Goal: Task Accomplishment & Management: Use online tool/utility

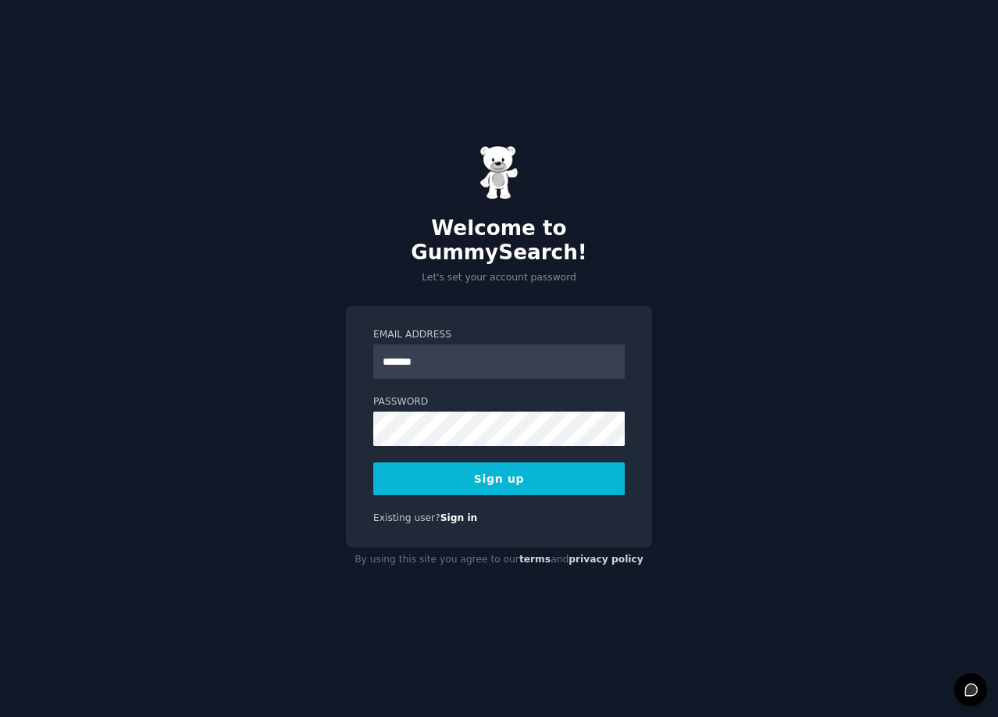
type input "**********"
click at [503, 463] on button "Sign up" at bounding box center [498, 478] width 251 height 33
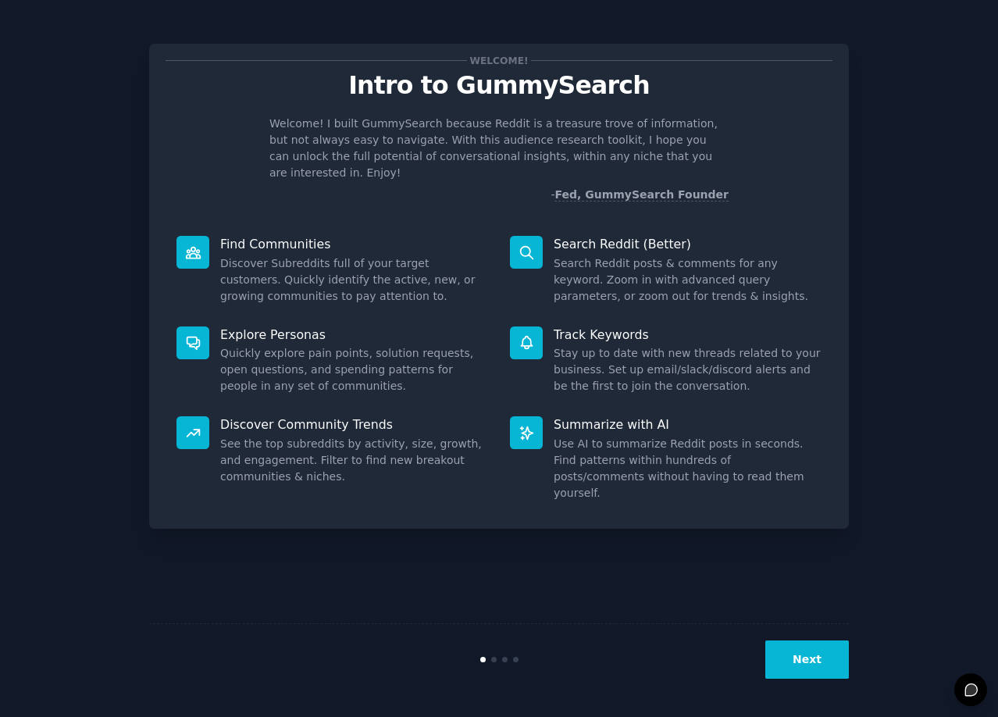
click at [805, 661] on button "Next" at bounding box center [807, 659] width 84 height 38
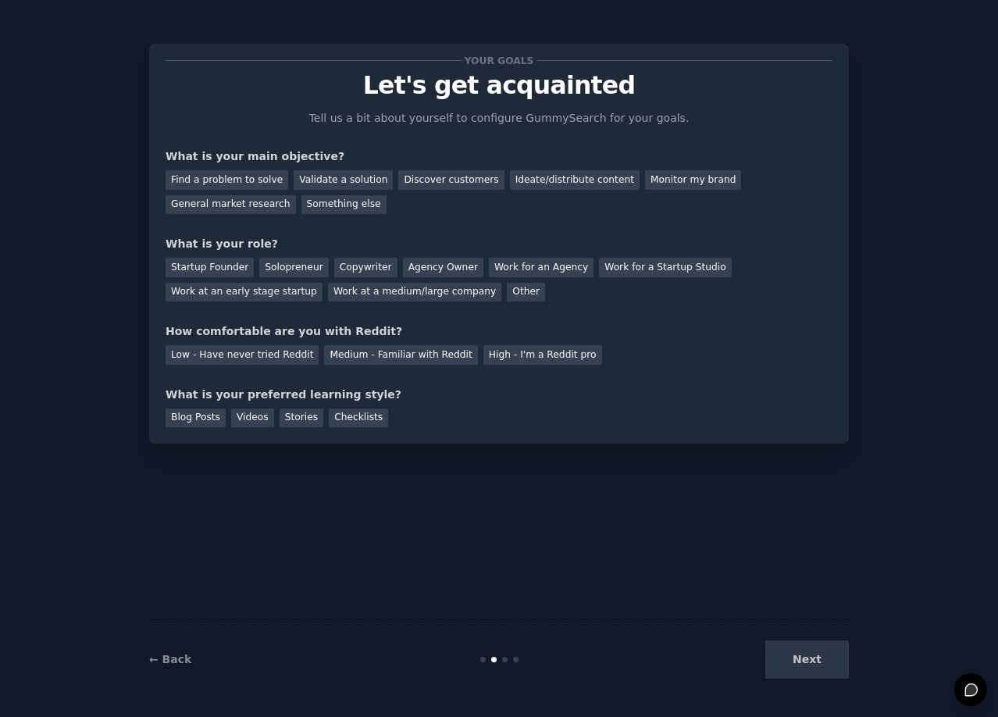
click at [805, 661] on div "Next" at bounding box center [731, 659] width 233 height 38
click at [208, 173] on div "Find a problem to solve" at bounding box center [227, 180] width 123 height 20
click at [203, 292] on div "Work at an early stage startup" at bounding box center [244, 293] width 157 height 20
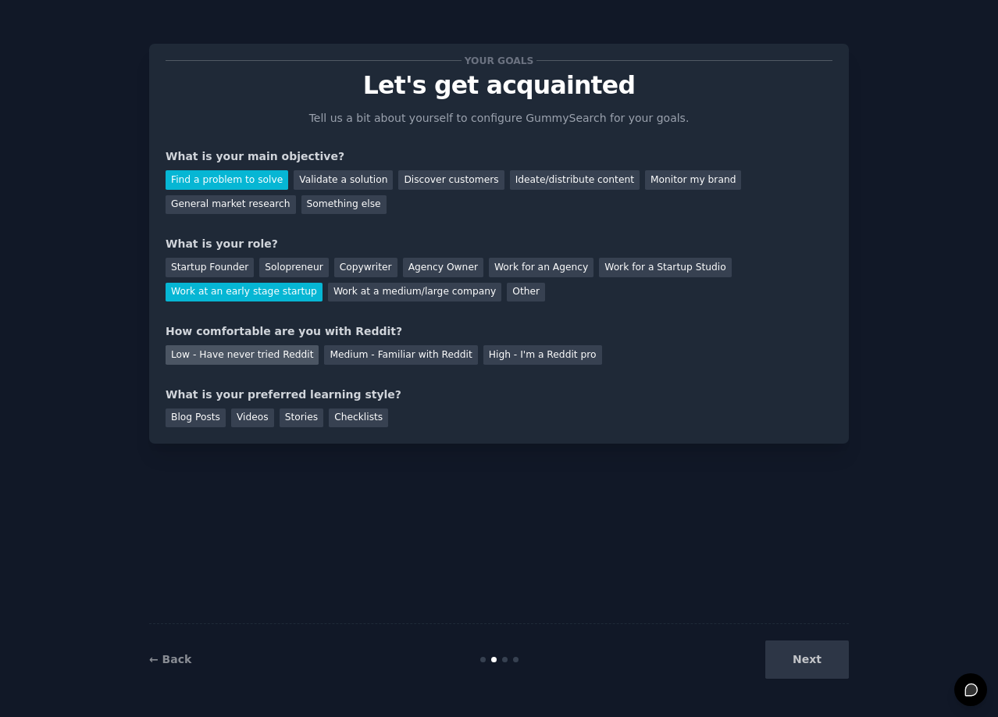
click at [233, 354] on div "Low - Have never tried Reddit" at bounding box center [242, 355] width 153 height 20
click at [198, 425] on div "Blog Posts" at bounding box center [196, 418] width 60 height 20
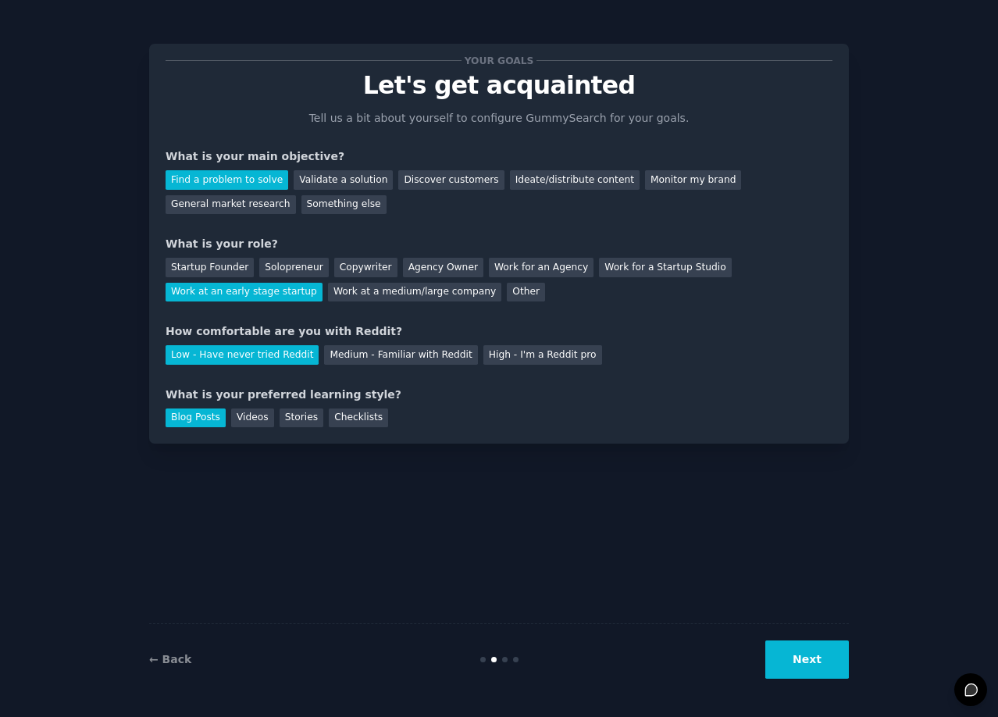
click at [799, 661] on button "Next" at bounding box center [807, 659] width 84 height 38
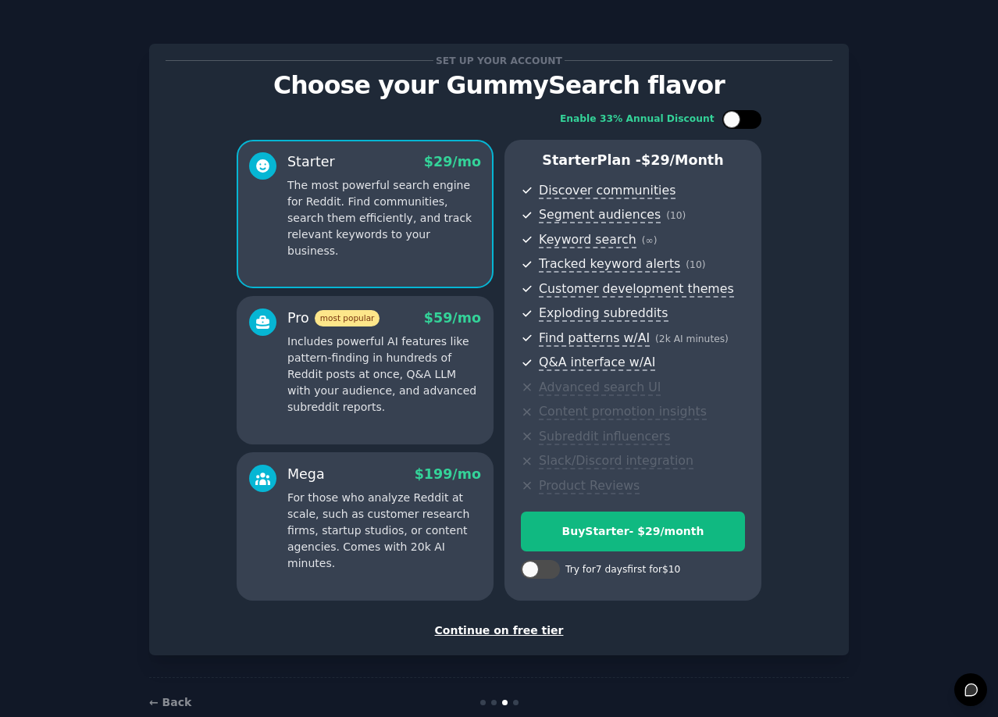
click at [749, 121] on div at bounding box center [750, 120] width 8 height 8
click at [749, 121] on div at bounding box center [751, 119] width 17 height 17
checkbox input "false"
click at [484, 631] on div "Continue on free tier" at bounding box center [499, 630] width 667 height 16
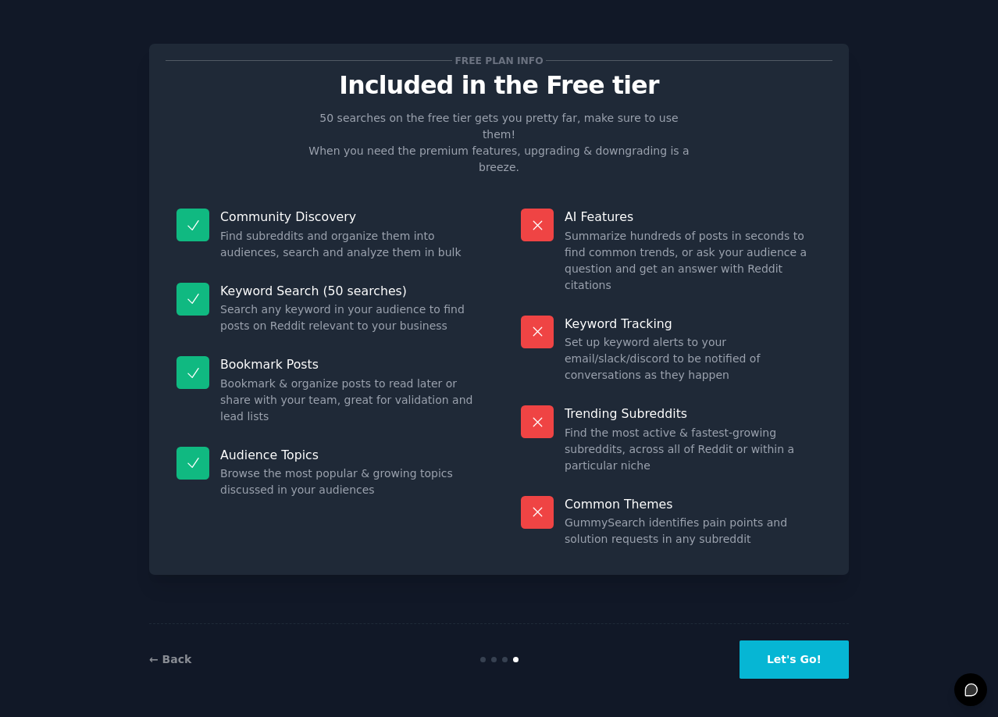
click at [763, 670] on button "Let's Go!" at bounding box center [793, 659] width 109 height 38
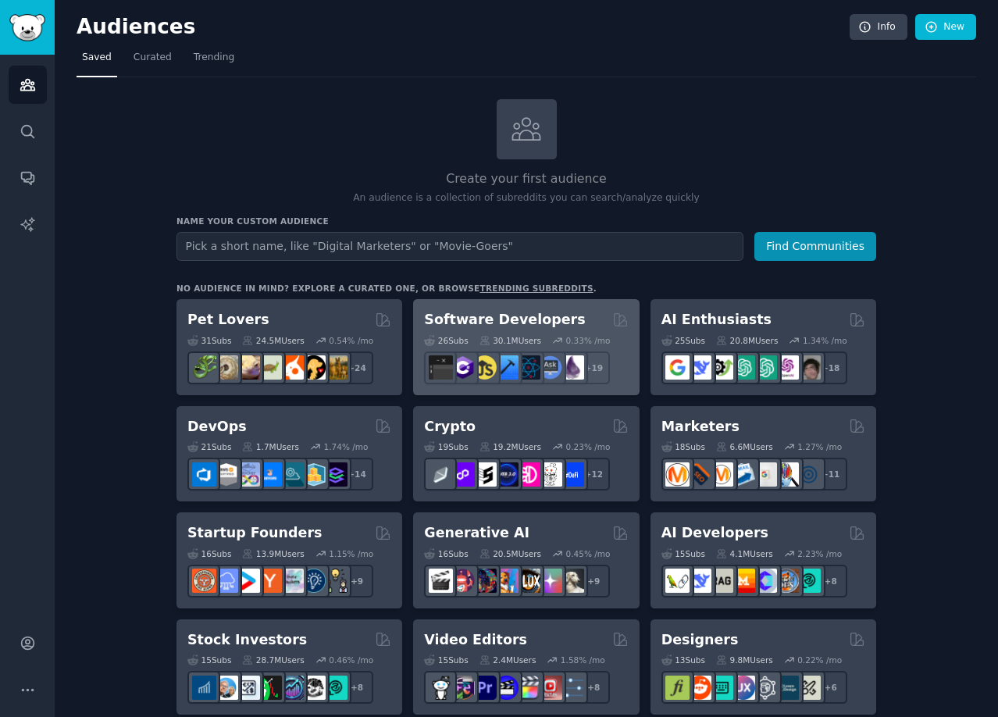
click at [542, 331] on div "26 Sub s 30.1M Users 0.33 % /mo + 19" at bounding box center [526, 356] width 204 height 55
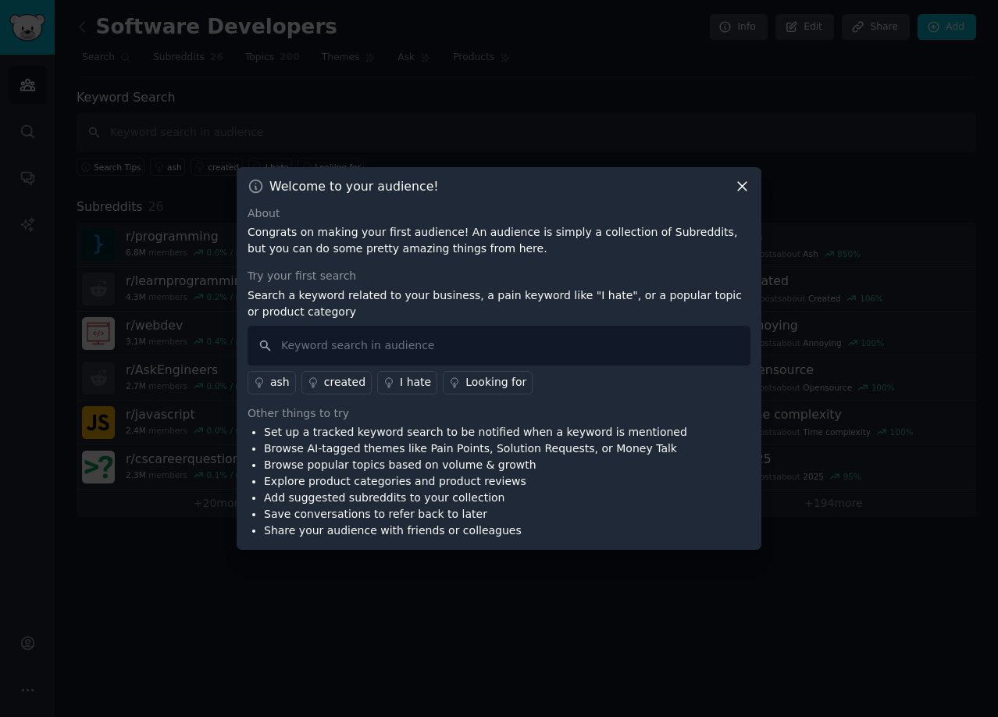
click at [745, 183] on icon at bounding box center [742, 186] width 9 height 9
